Goal: Find specific page/section: Find specific page/section

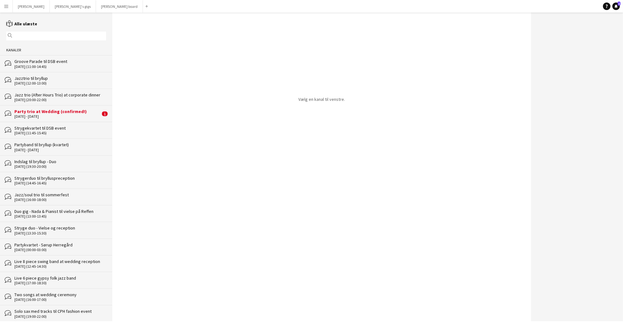
click at [84, 114] on div "[DATE] - [DATE]" at bounding box center [57, 116] width 86 height 4
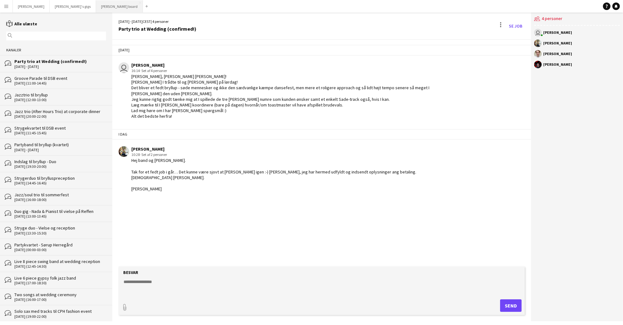
click at [96, 8] on button "[PERSON_NAME] board Luk" at bounding box center [119, 6] width 47 height 12
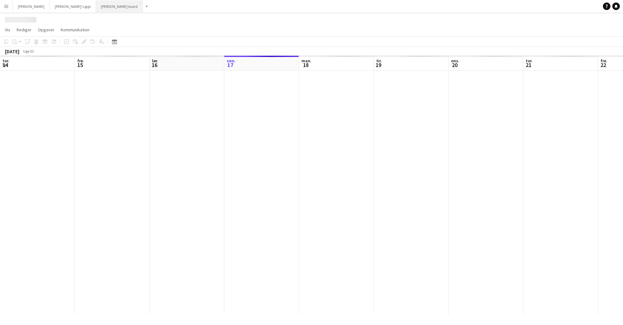
scroll to position [0, 149]
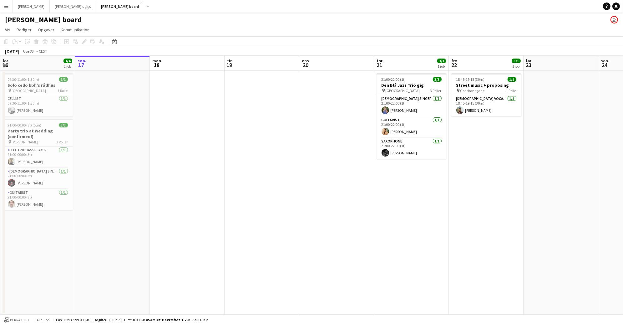
click at [265, 170] on app-date-cell at bounding box center [262, 192] width 75 height 243
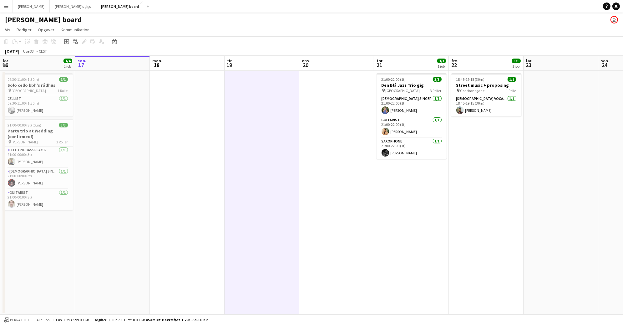
click at [281, 161] on app-date-cell at bounding box center [262, 192] width 75 height 243
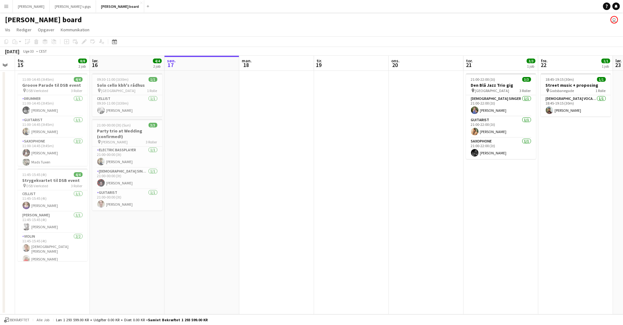
scroll to position [0, 192]
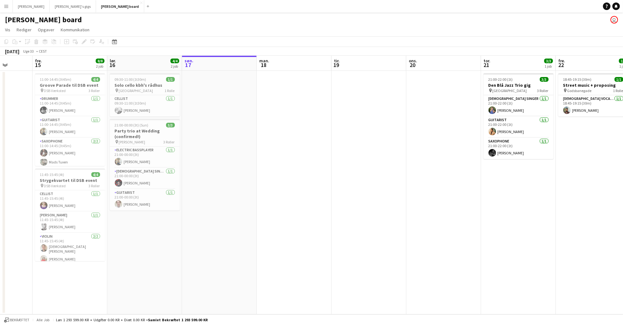
click at [273, 159] on app-date-cell at bounding box center [294, 192] width 75 height 243
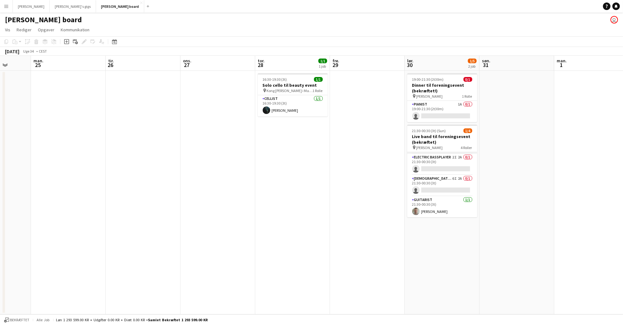
scroll to position [0, 0]
